Goal: Use online tool/utility: Utilize a website feature to perform a specific function

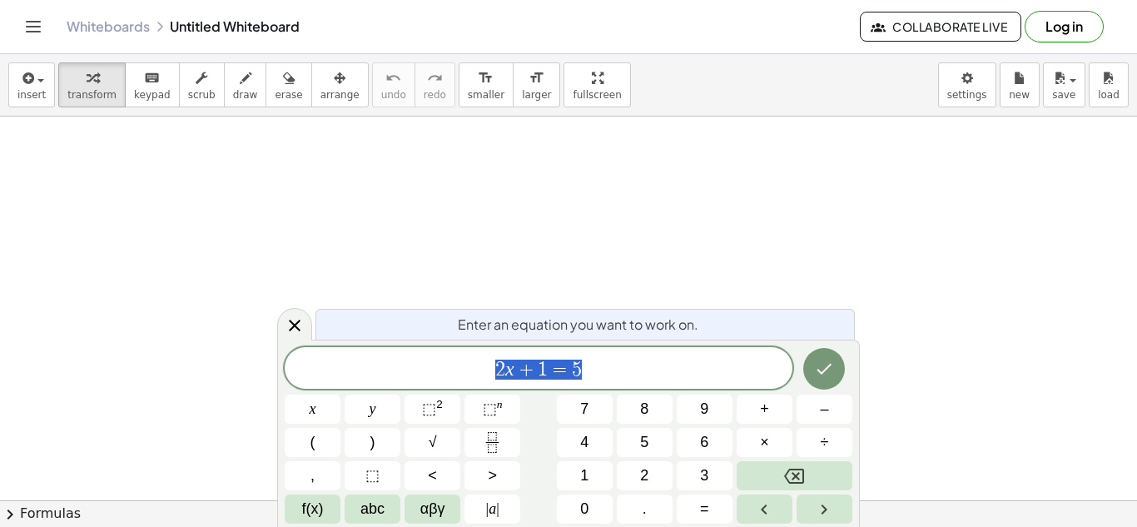
scroll to position [1, 0]
click at [1050, 34] on button "Log in" at bounding box center [1063, 27] width 79 height 32
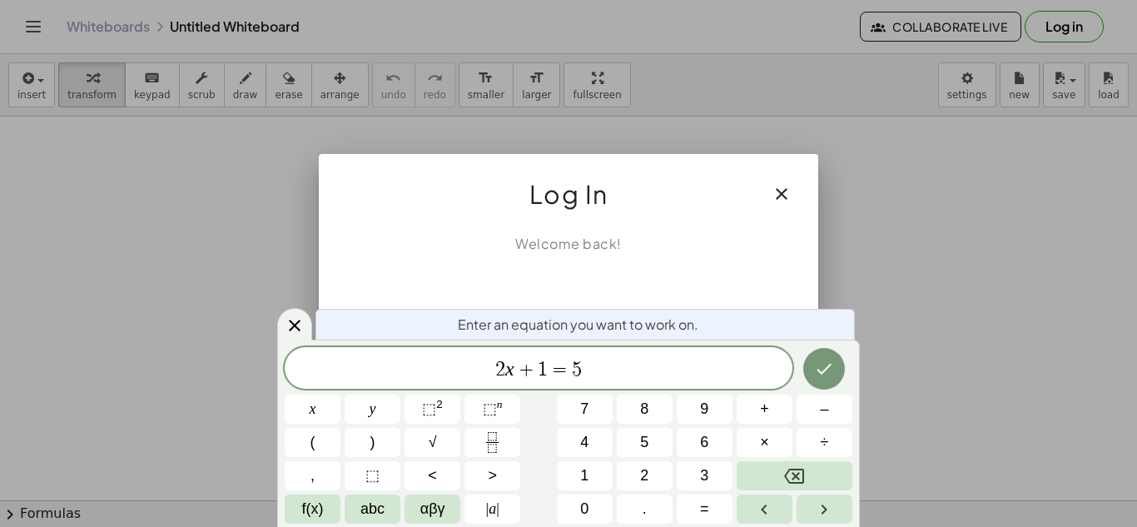
scroll to position [2, 0]
click at [589, 374] on span "2 x + 1 = 5" at bounding box center [539, 369] width 508 height 23
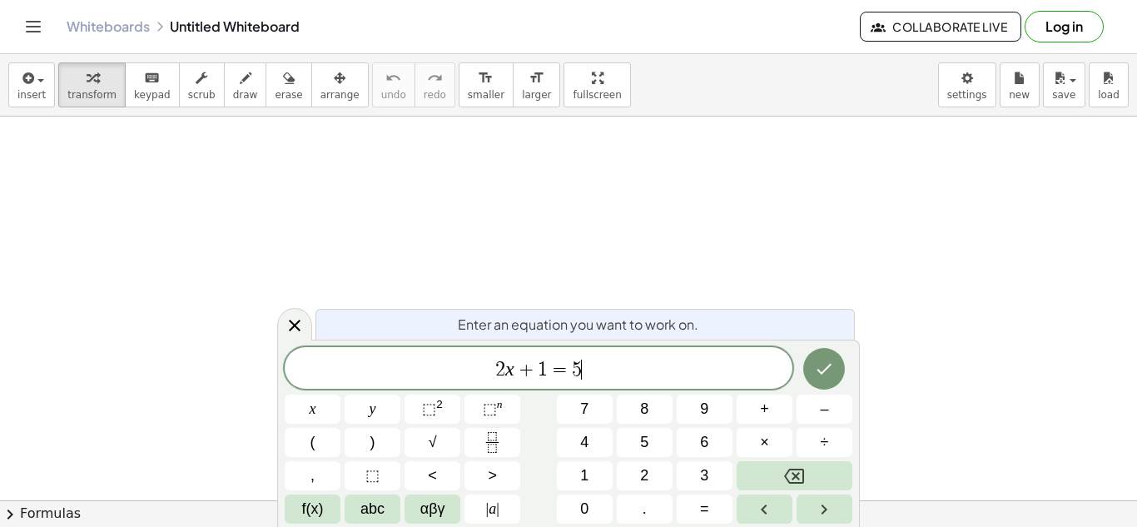
scroll to position [2, 0]
click at [588, 374] on span "2 x + 1 = 5 ​" at bounding box center [539, 369] width 508 height 23
click at [808, 370] on button "Done" at bounding box center [824, 369] width 42 height 42
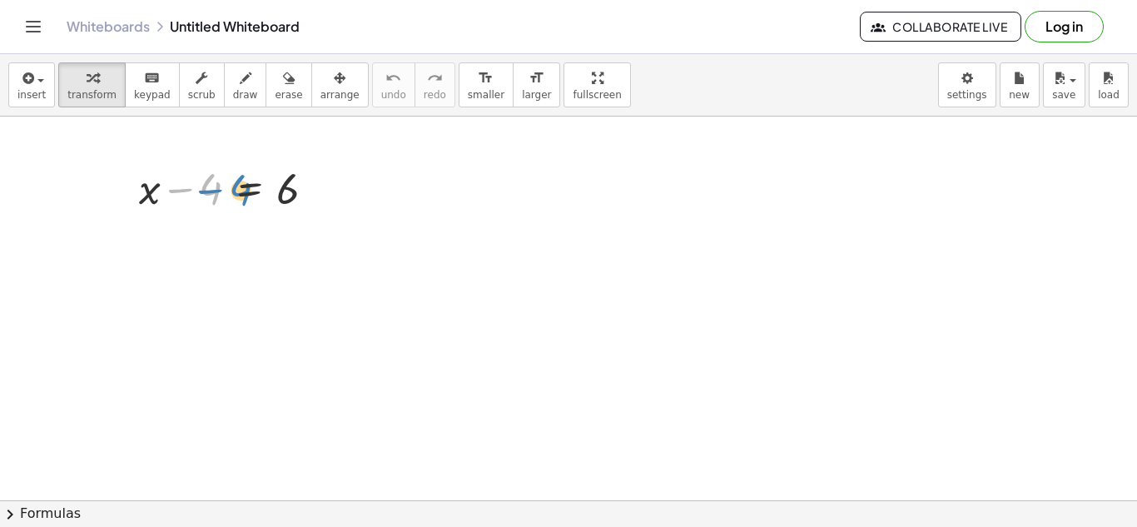
drag, startPoint x: 207, startPoint y: 180, endPoint x: 237, endPoint y: 181, distance: 30.0
click at [237, 181] on div at bounding box center [234, 187] width 206 height 57
drag, startPoint x: 250, startPoint y: 188, endPoint x: 240, endPoint y: 277, distance: 89.6
drag, startPoint x: 278, startPoint y: 190, endPoint x: 230, endPoint y: 326, distance: 144.7
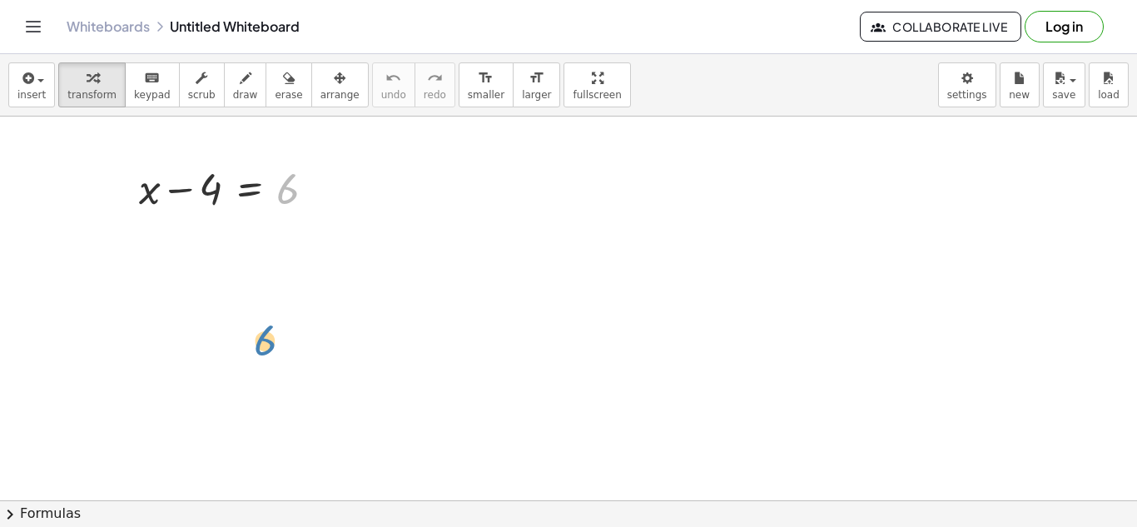
click at [246, 237] on icon at bounding box center [249, 231] width 15 height 14
drag, startPoint x: 285, startPoint y: 199, endPoint x: 242, endPoint y: 255, distance: 70.7
click at [252, 235] on span "×" at bounding box center [250, 231] width 10 height 24
drag, startPoint x: 183, startPoint y: 185, endPoint x: 323, endPoint y: 185, distance: 139.8
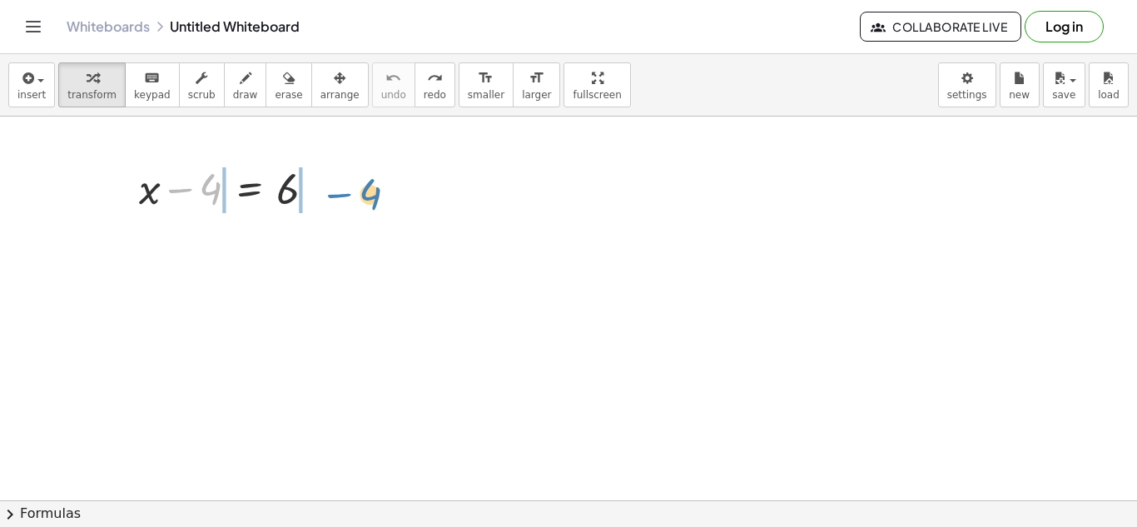
click at [323, 185] on div at bounding box center [234, 187] width 206 height 57
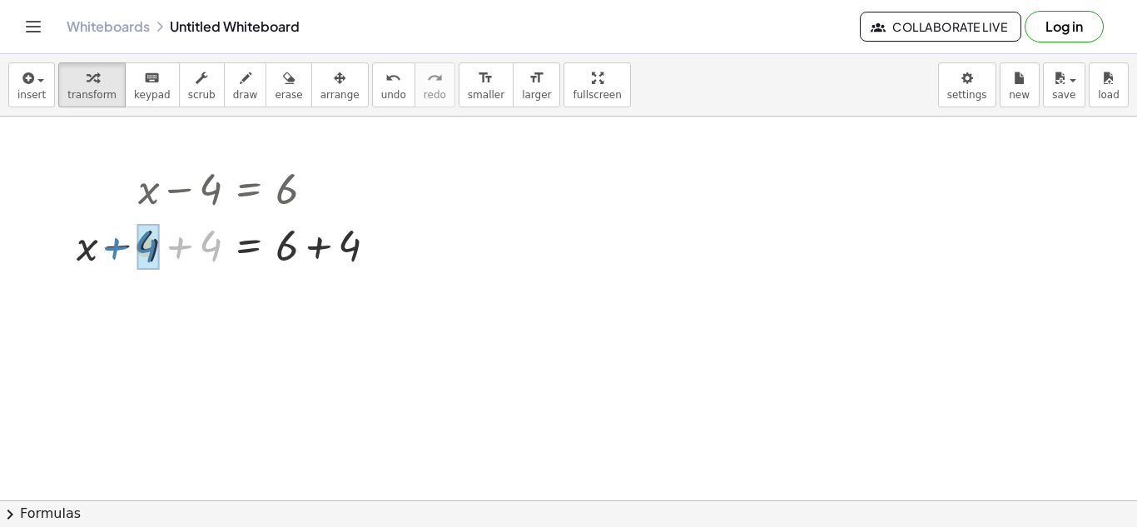
drag, startPoint x: 217, startPoint y: 248, endPoint x: 162, endPoint y: 243, distance: 55.1
click at [162, 243] on div at bounding box center [232, 244] width 329 height 57
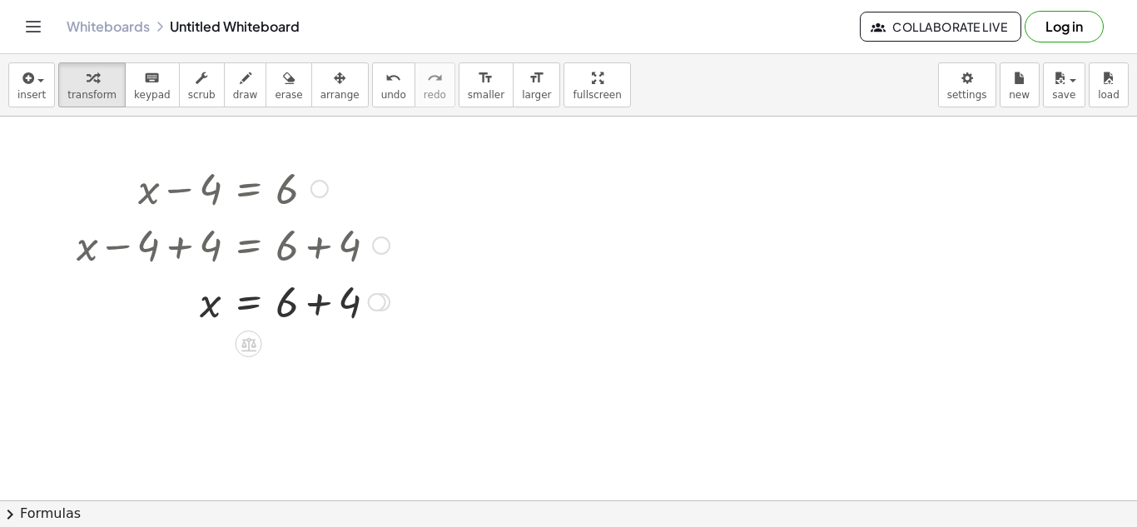
drag, startPoint x: 354, startPoint y: 245, endPoint x: 310, endPoint y: 245, distance: 44.9
click at [310, 245] on div at bounding box center [232, 244] width 329 height 57
drag, startPoint x: 350, startPoint y: 244, endPoint x: 273, endPoint y: 257, distance: 78.5
click at [273, 257] on div at bounding box center [232, 244] width 329 height 57
drag, startPoint x: 353, startPoint y: 308, endPoint x: 293, endPoint y: 302, distance: 60.2
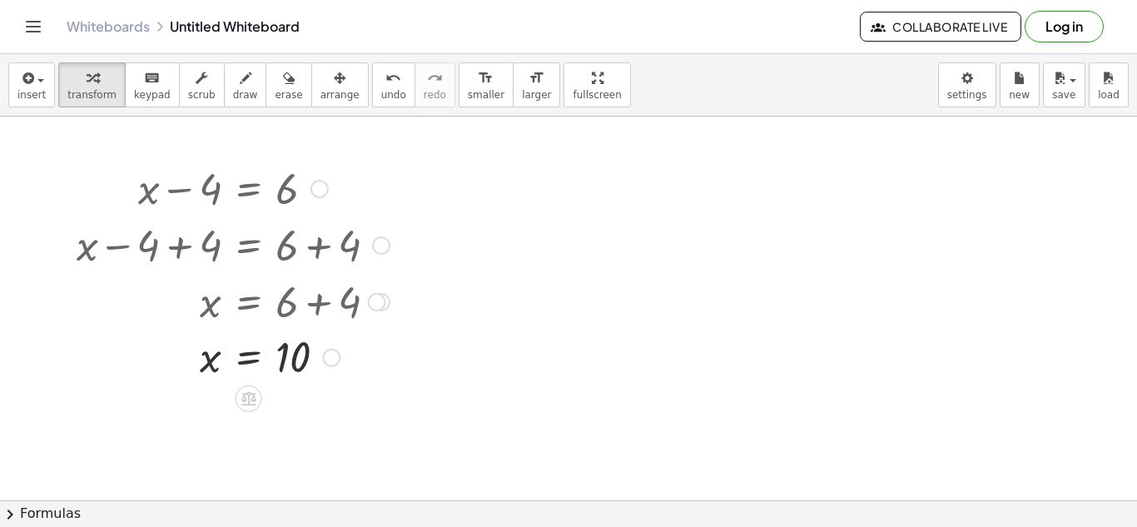
drag, startPoint x: 284, startPoint y: 194, endPoint x: 273, endPoint y: 199, distance: 11.9
click at [273, 199] on div at bounding box center [232, 187] width 329 height 57
drag, startPoint x: 288, startPoint y: 186, endPoint x: 201, endPoint y: 189, distance: 87.4
click at [201, 189] on div at bounding box center [232, 187] width 329 height 57
click at [1007, 72] on button "new" at bounding box center [1019, 84] width 40 height 45
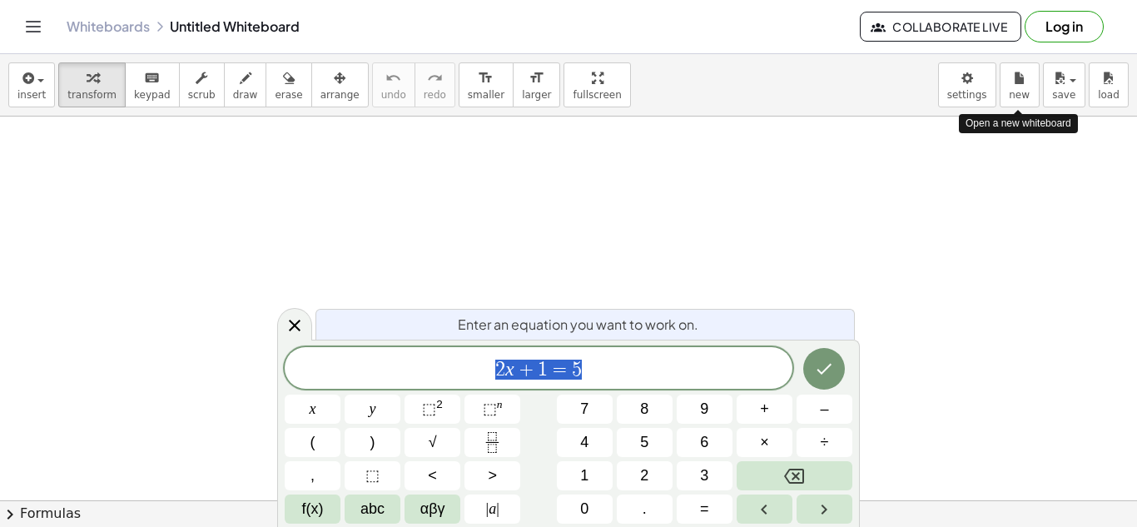
scroll to position [1, 0]
click at [828, 355] on button "Done" at bounding box center [824, 369] width 42 height 42
